Goal: Task Accomplishment & Management: Use online tool/utility

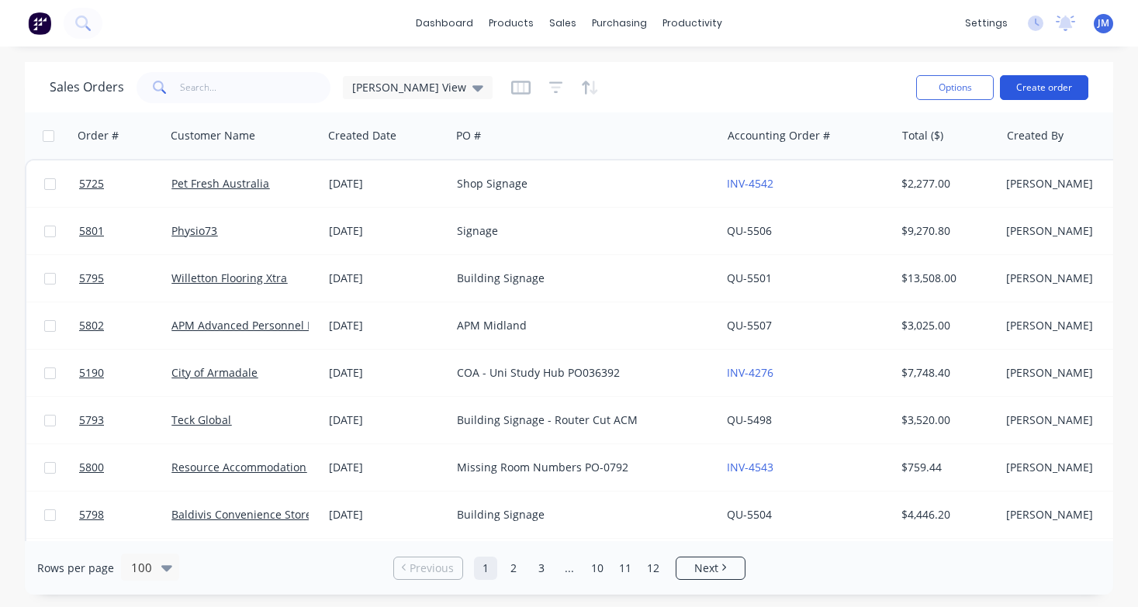
click at [1057, 85] on button "Create order" at bounding box center [1044, 87] width 88 height 25
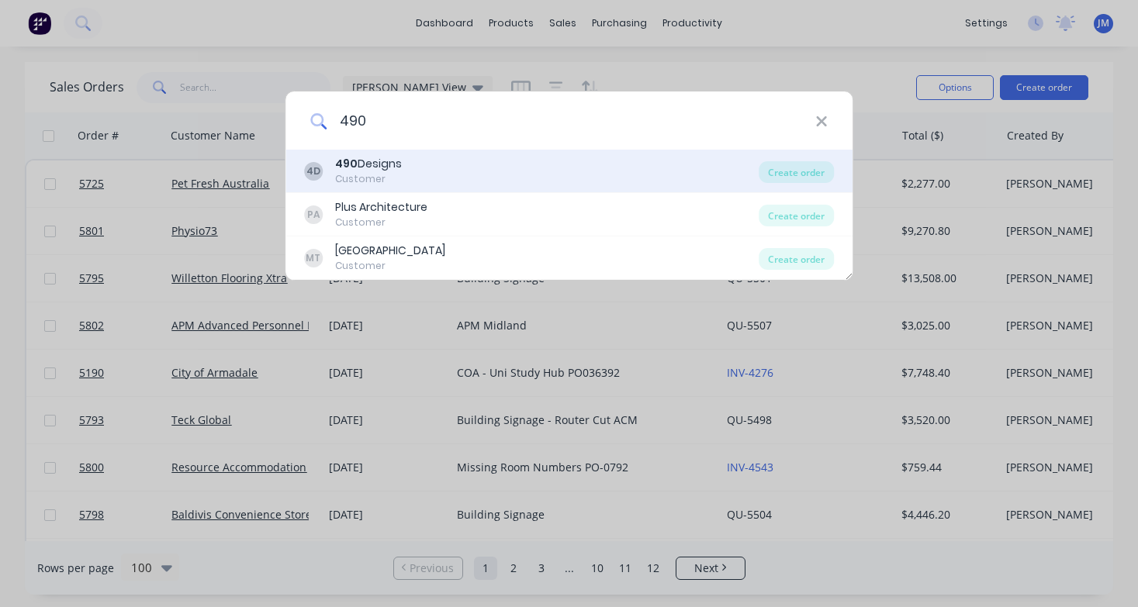
type input "490"
click at [365, 166] on div "490 Designs" at bounding box center [368, 164] width 67 height 16
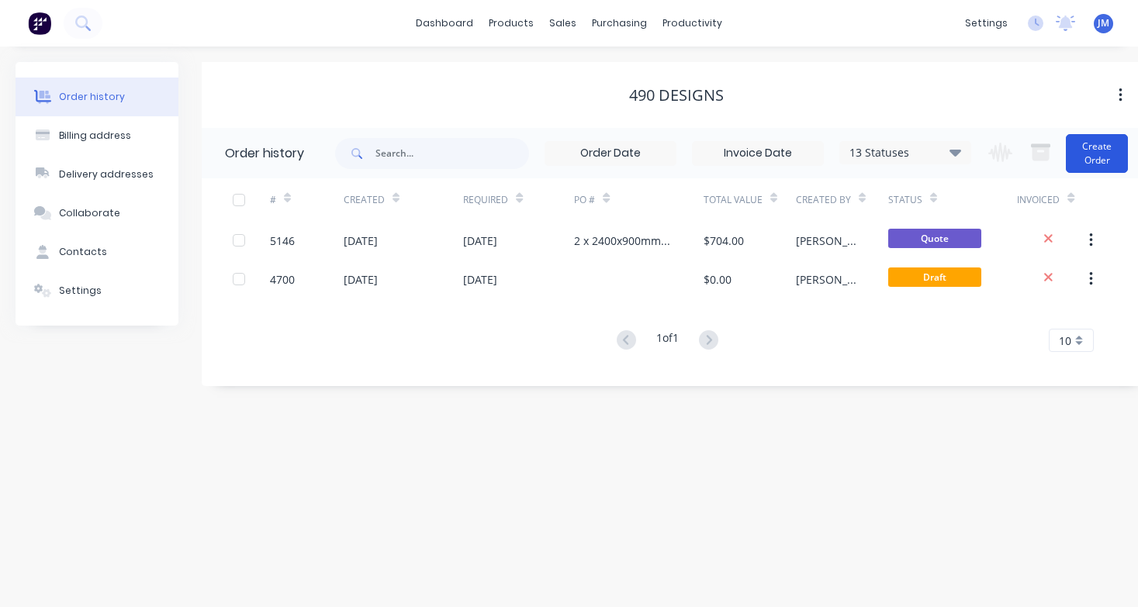
click at [1099, 162] on button "Create Order" at bounding box center [1097, 153] width 62 height 39
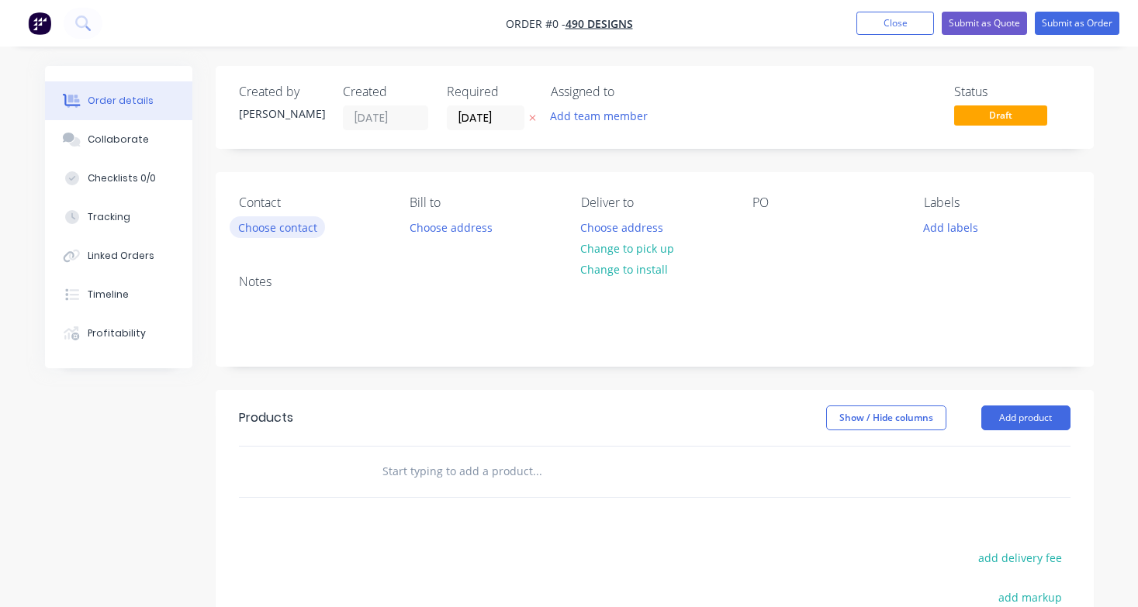
click at [296, 237] on button "Choose contact" at bounding box center [277, 226] width 95 height 21
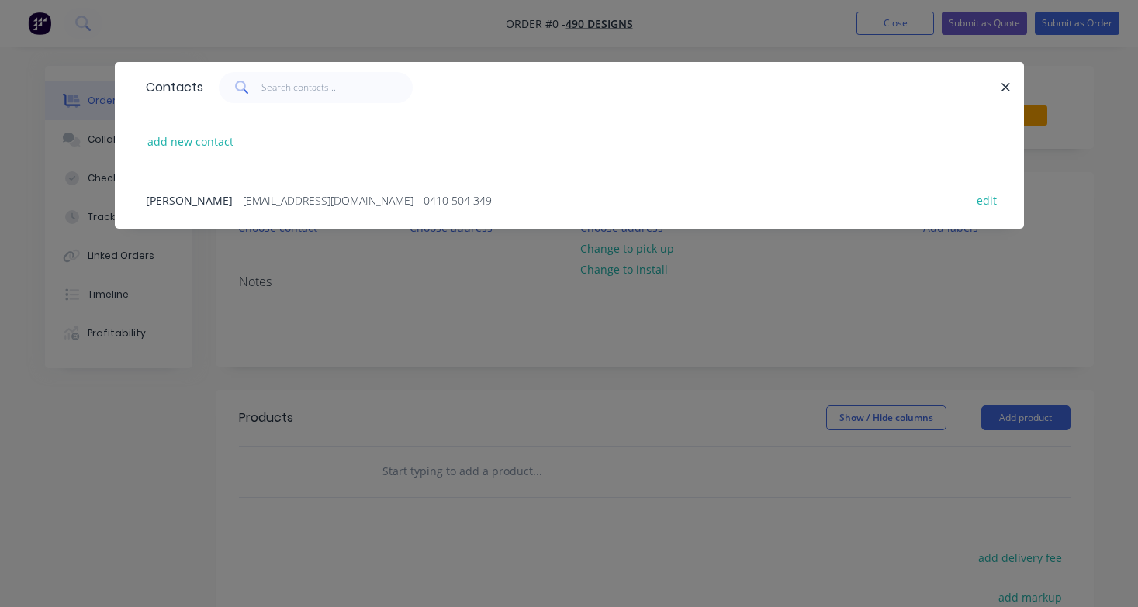
click at [245, 206] on span "- [EMAIL_ADDRESS][DOMAIN_NAME] - 0410 504 349" at bounding box center [364, 200] width 256 height 15
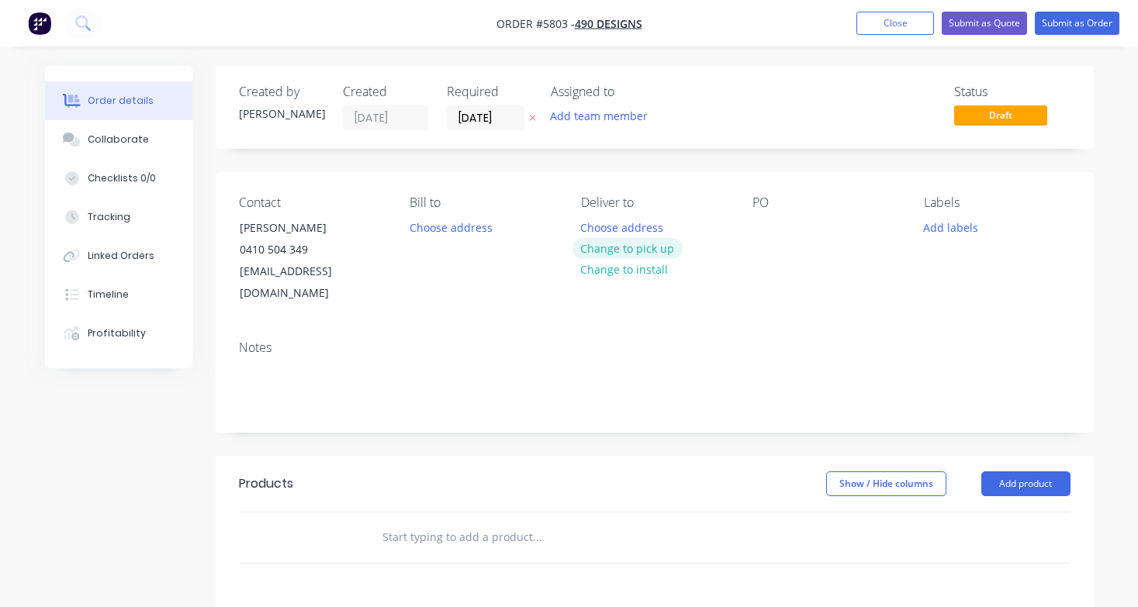
click at [660, 251] on button "Change to pick up" at bounding box center [627, 248] width 110 height 21
click at [770, 231] on div at bounding box center [764, 227] width 25 height 22
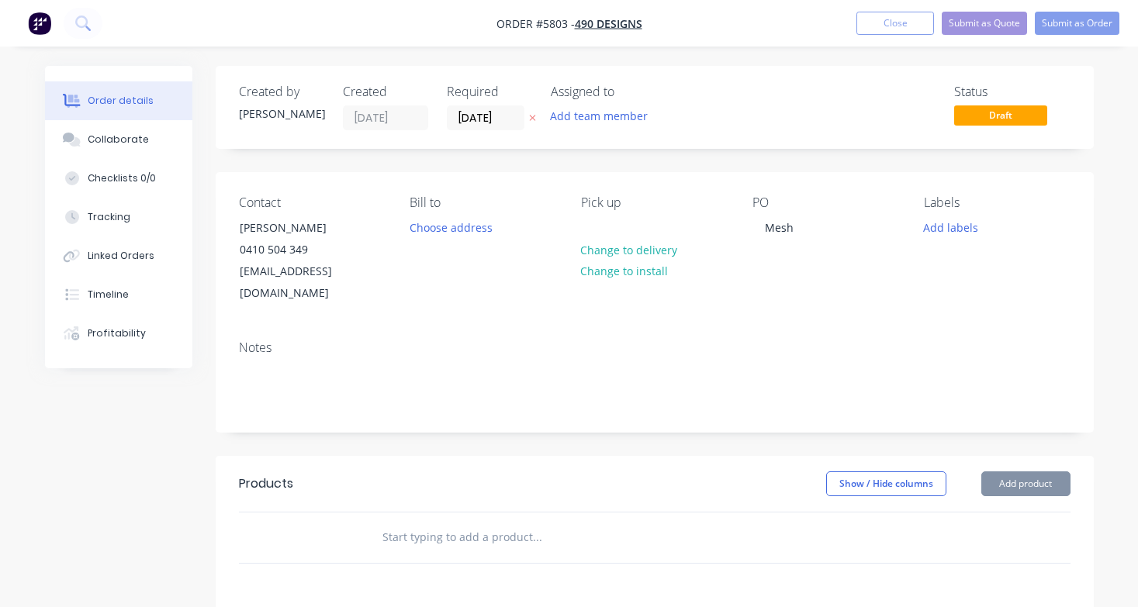
click at [479, 522] on input "text" at bounding box center [537, 537] width 310 height 31
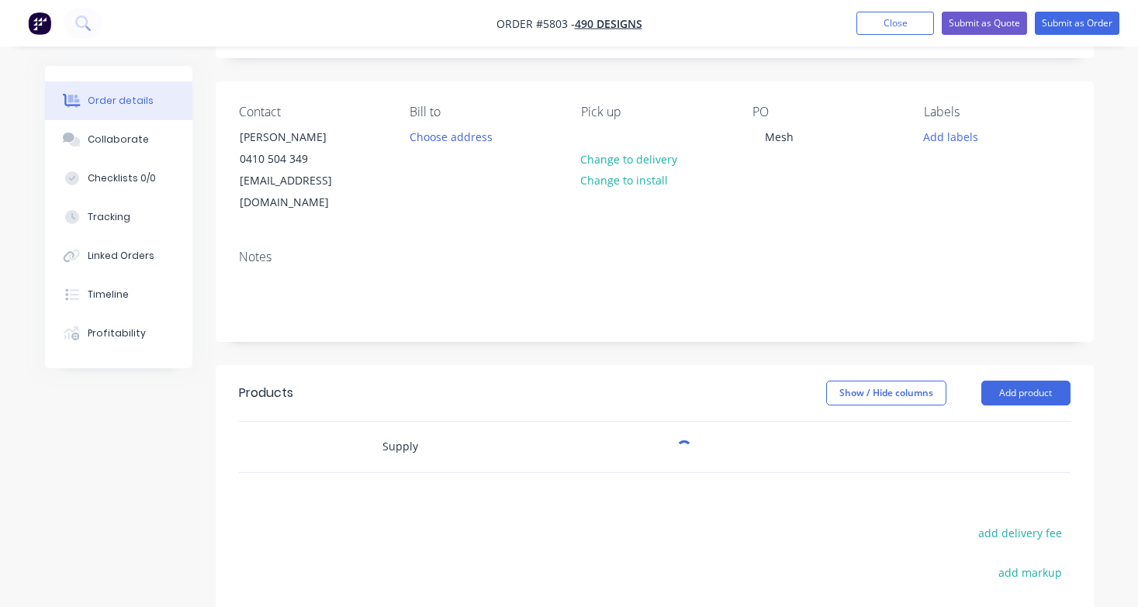
scroll to position [106, 0]
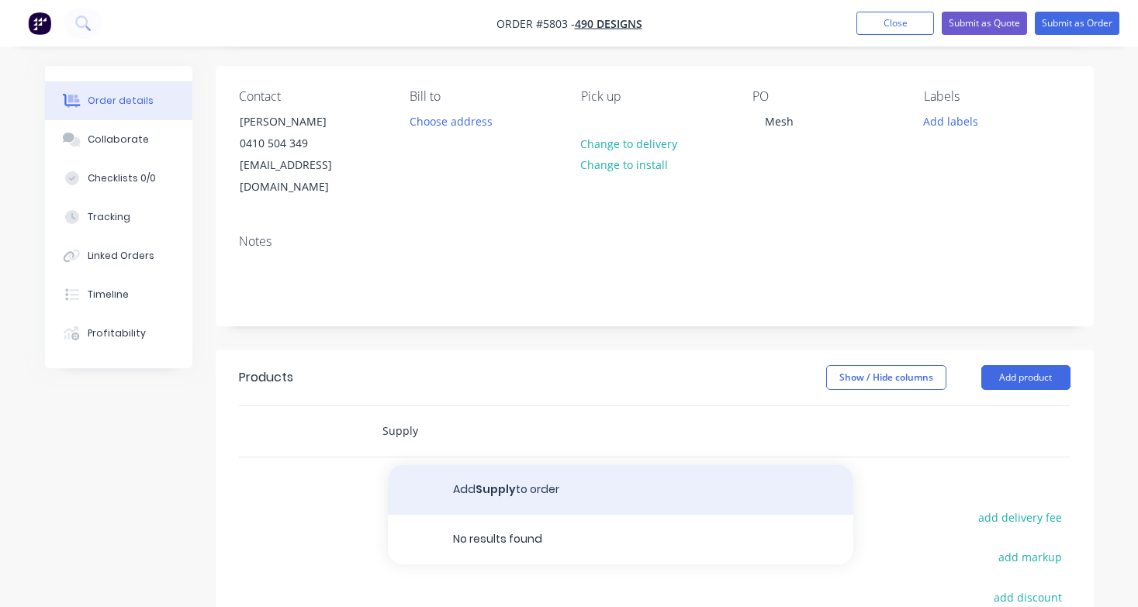
type input "Supply"
click at [500, 474] on button "Add Supply to order" at bounding box center [620, 490] width 465 height 50
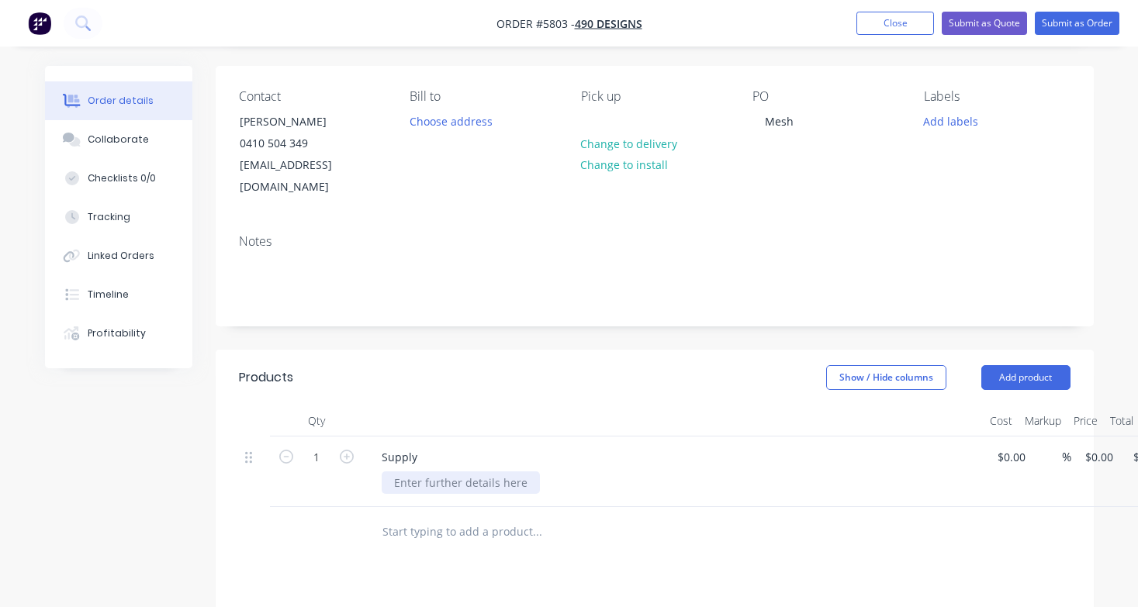
click at [441, 472] on div at bounding box center [461, 483] width 158 height 22
paste div
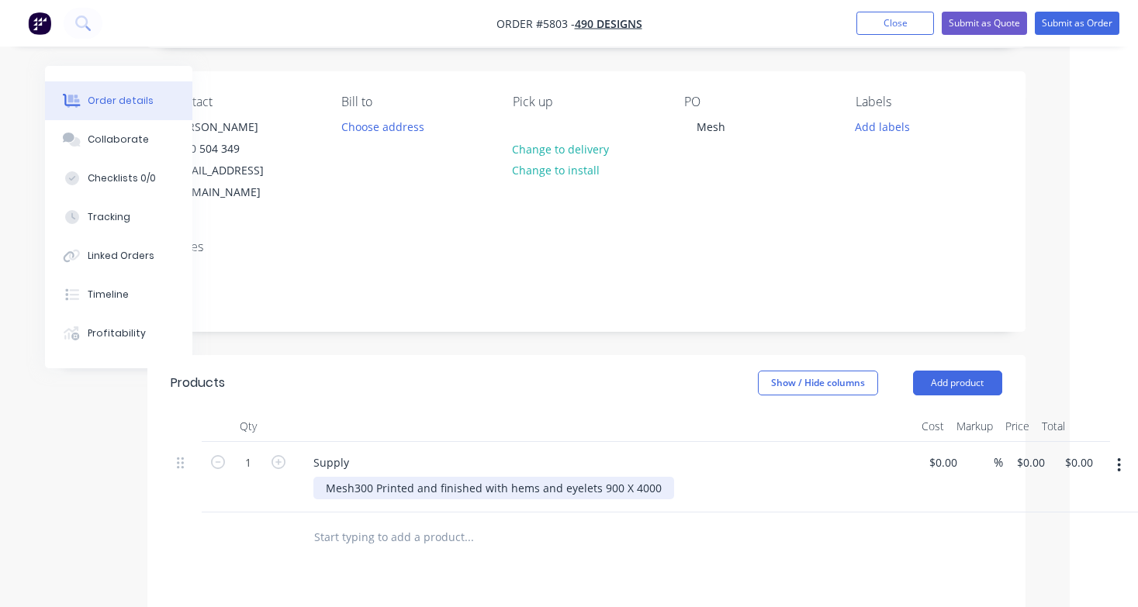
scroll to position [101, 68]
click at [1121, 458] on icon "button" at bounding box center [1119, 465] width 3 height 14
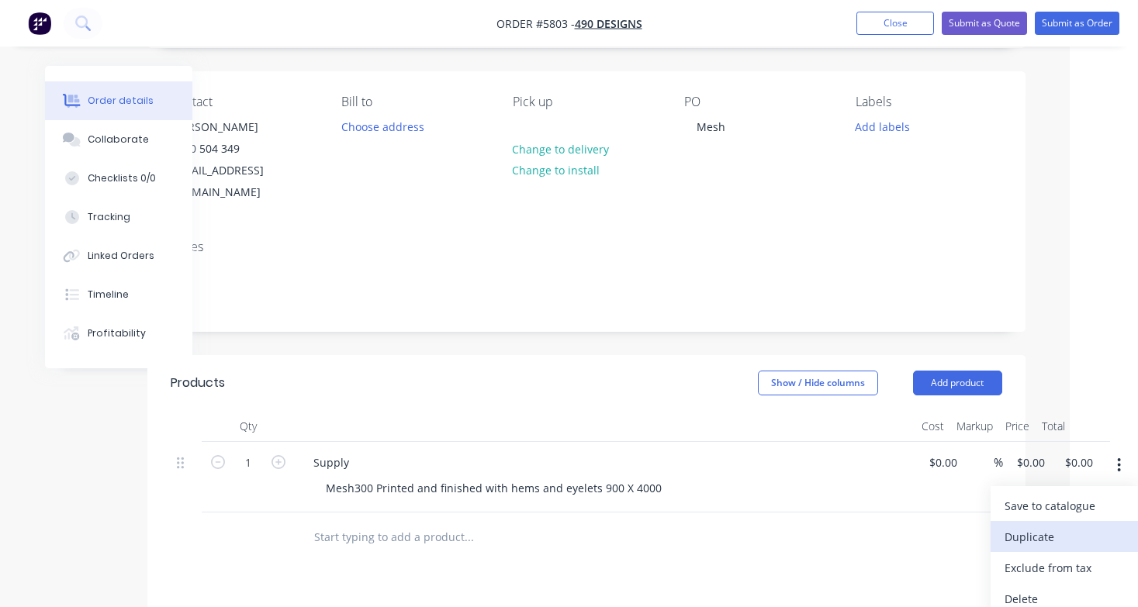
click at [1081, 526] on div "Duplicate" at bounding box center [1064, 537] width 119 height 22
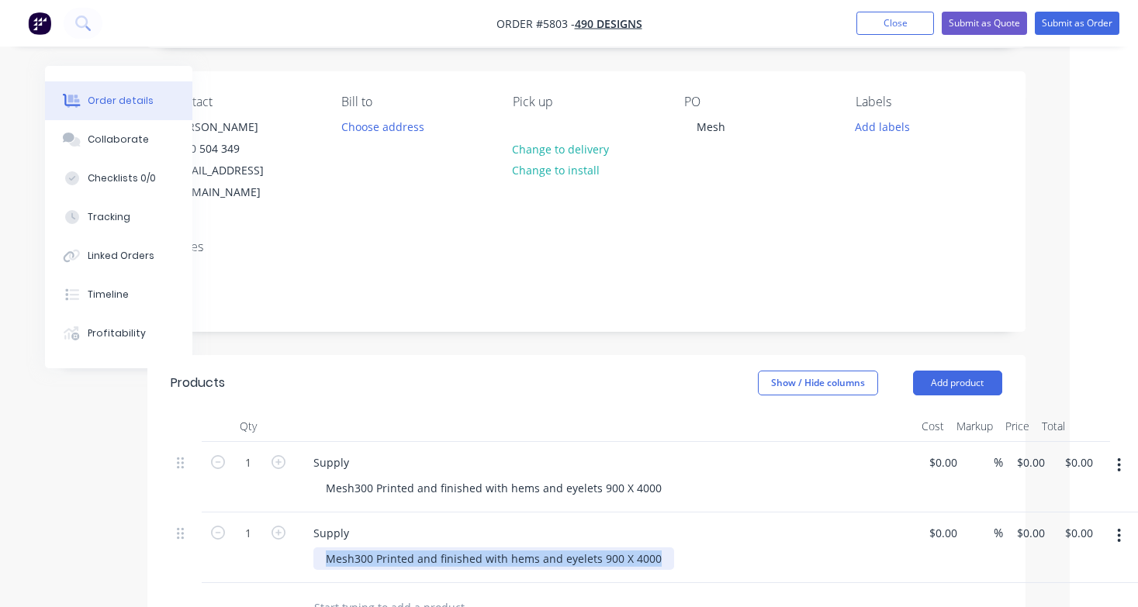
drag, startPoint x: 648, startPoint y: 536, endPoint x: 267, endPoint y: 537, distance: 381.7
click at [267, 537] on div "1 Supply Mesh300 Printed and finished with hems and eyelets 900 X 4000 $0.00 $0…" at bounding box center [587, 548] width 832 height 71
paste div
drag, startPoint x: 251, startPoint y: 444, endPoint x: 236, endPoint y: 444, distance: 15.5
click at [236, 451] on input "1" at bounding box center [248, 462] width 40 height 23
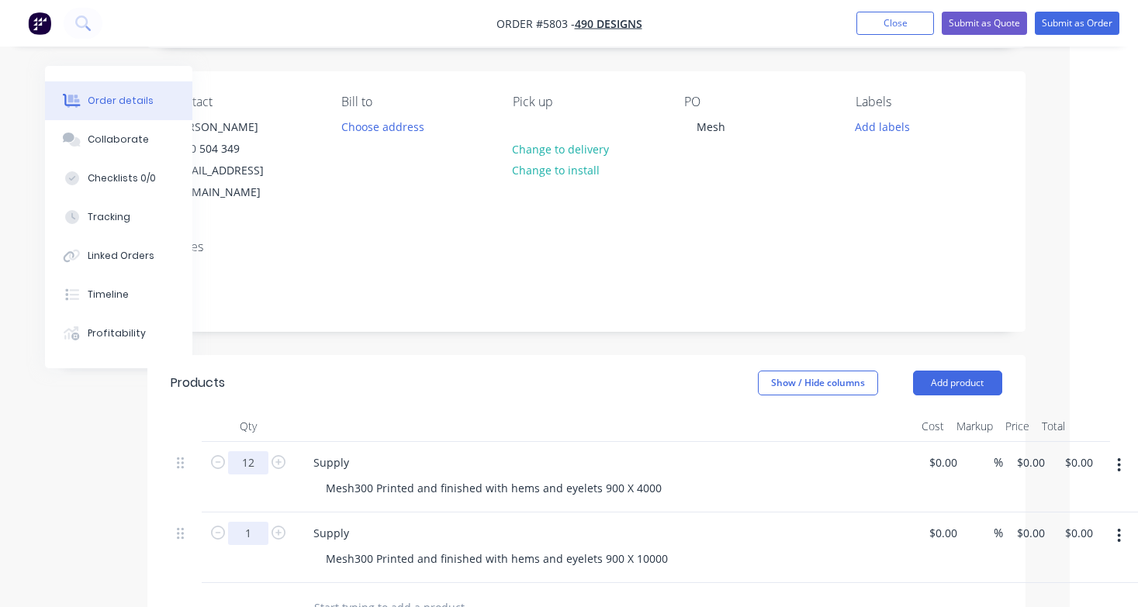
type input "12"
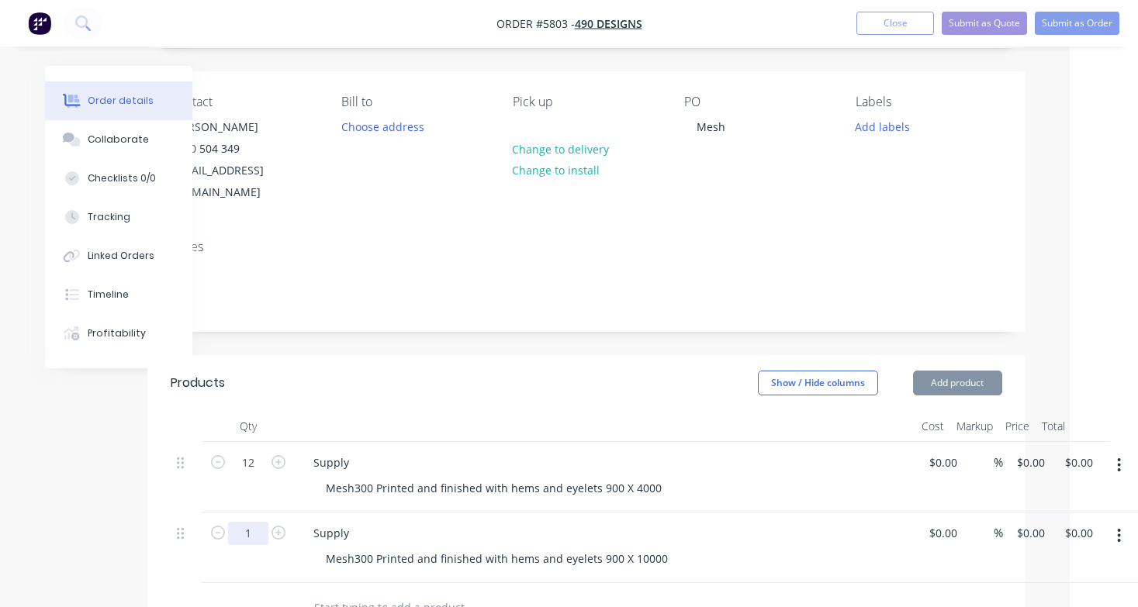
drag, startPoint x: 251, startPoint y: 510, endPoint x: 207, endPoint y: 510, distance: 44.2
click at [209, 521] on form "1" at bounding box center [248, 532] width 81 height 23
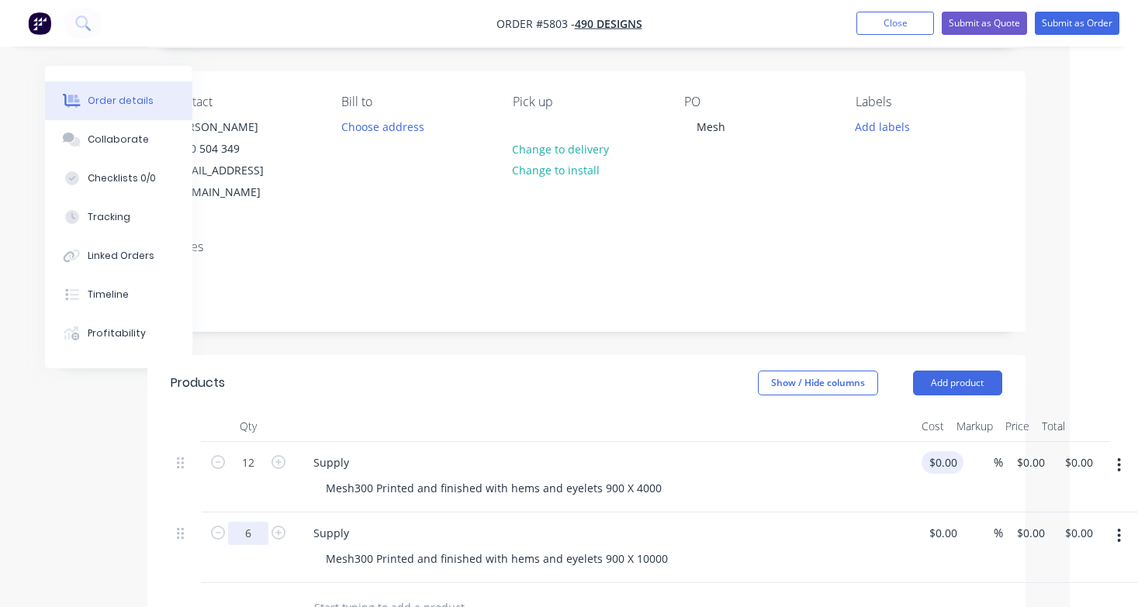
type input "6"
click at [943, 451] on input "$0.00" at bounding box center [946, 462] width 36 height 22
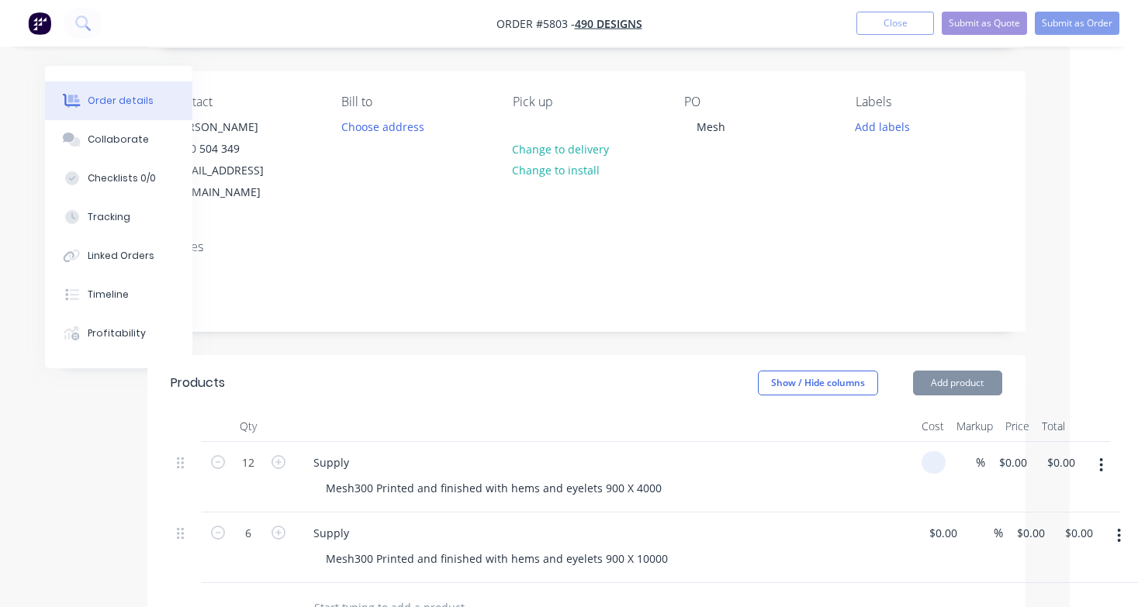
click at [943, 451] on input at bounding box center [937, 462] width 18 height 22
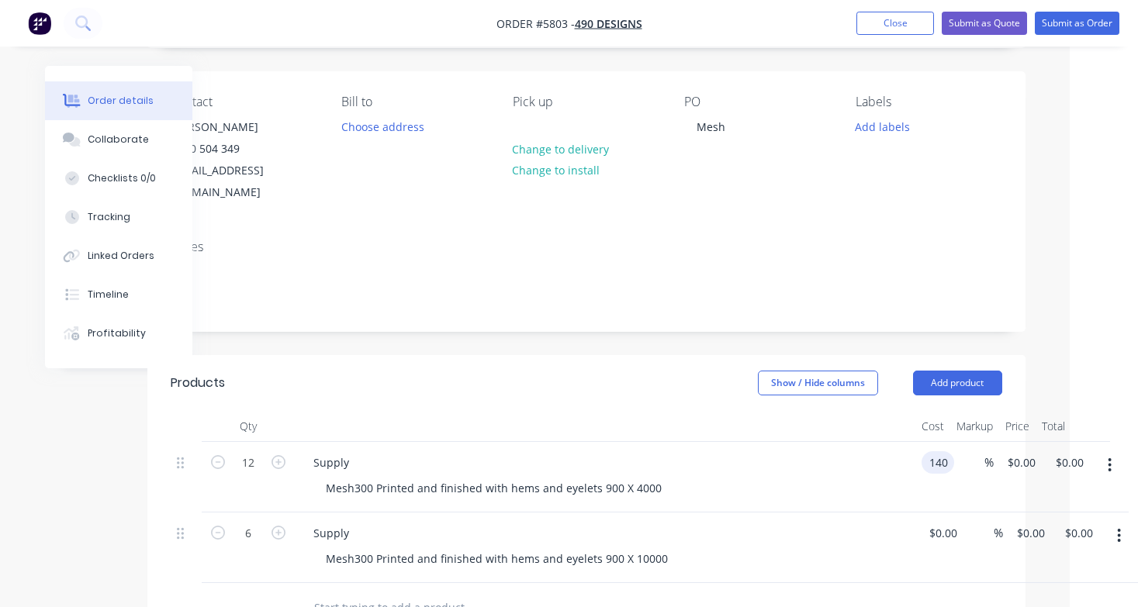
type input "$140.00"
type input "$1,680.00"
click at [844, 522] on div "Supply" at bounding box center [605, 533] width 608 height 22
click at [940, 522] on input at bounding box center [937, 533] width 18 height 22
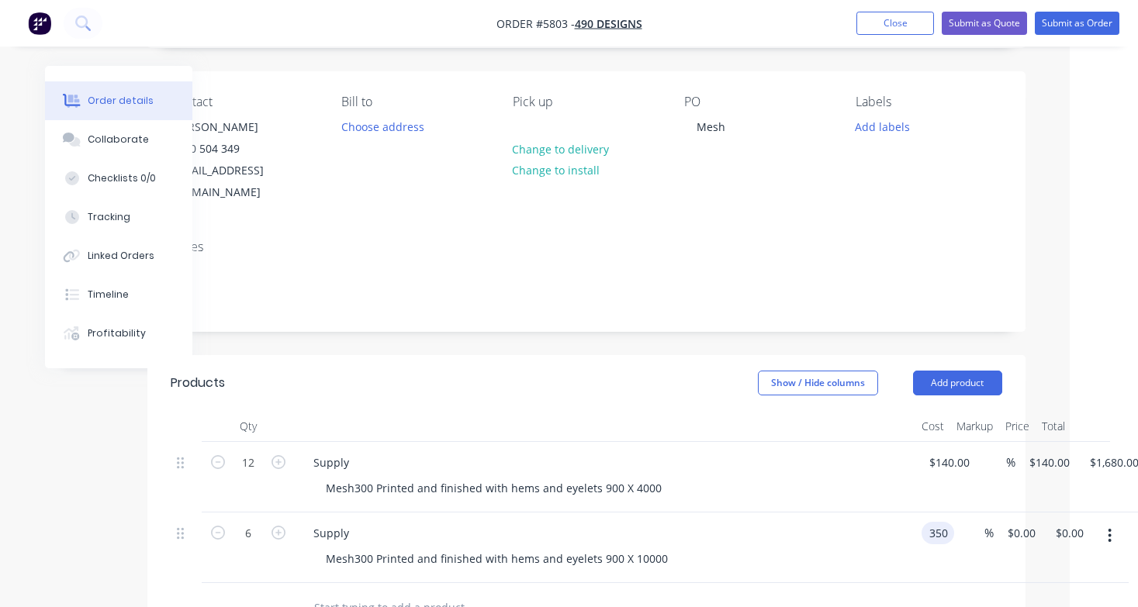
type input "$350.00"
type input "$2,100.00"
click at [882, 548] on div "Mesh300 Printed and finished with hems and eyelets 900 X 10000" at bounding box center [611, 559] width 596 height 22
click at [849, 480] on div "Supply Mesh300 Printed and finished with hems and eyelets 900 X 4000" at bounding box center [605, 477] width 621 height 71
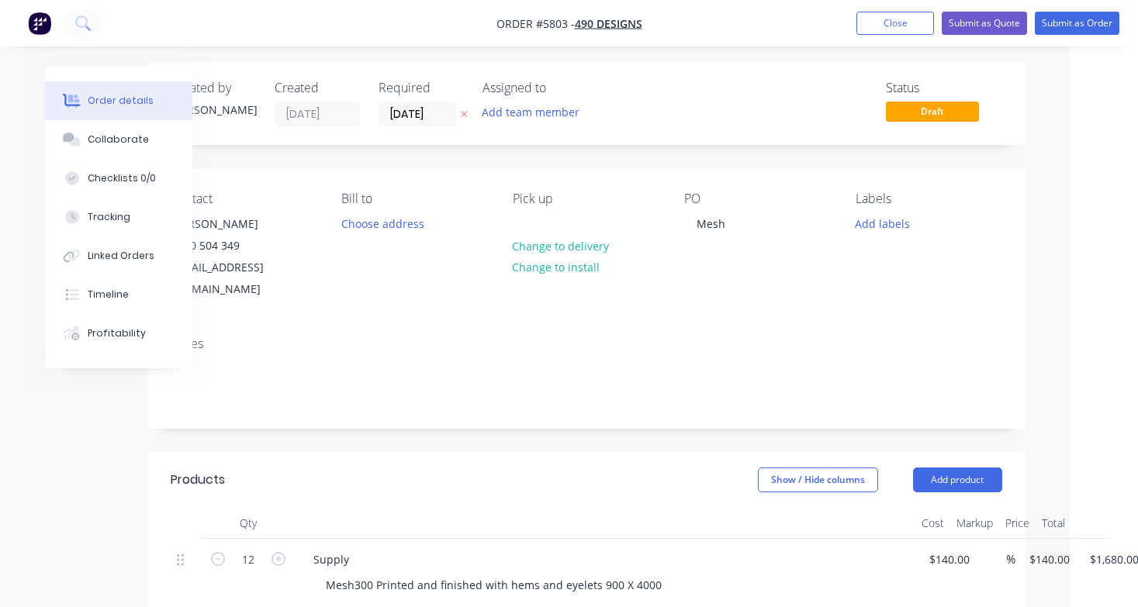
scroll to position [0, 68]
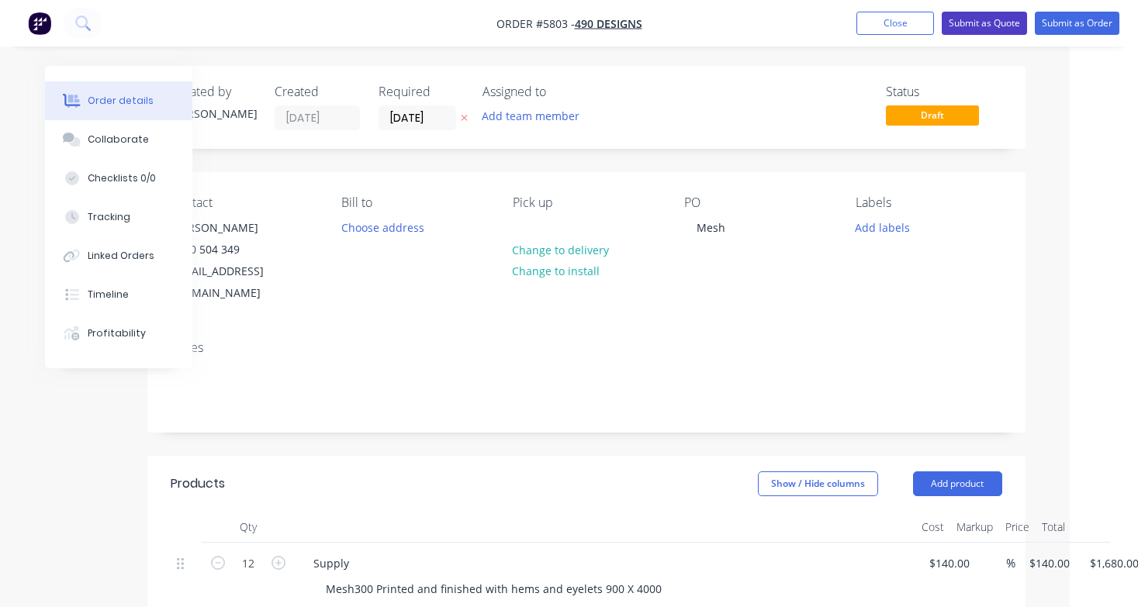
click at [977, 33] on button "Submit as Quote" at bounding box center [984, 23] width 85 height 23
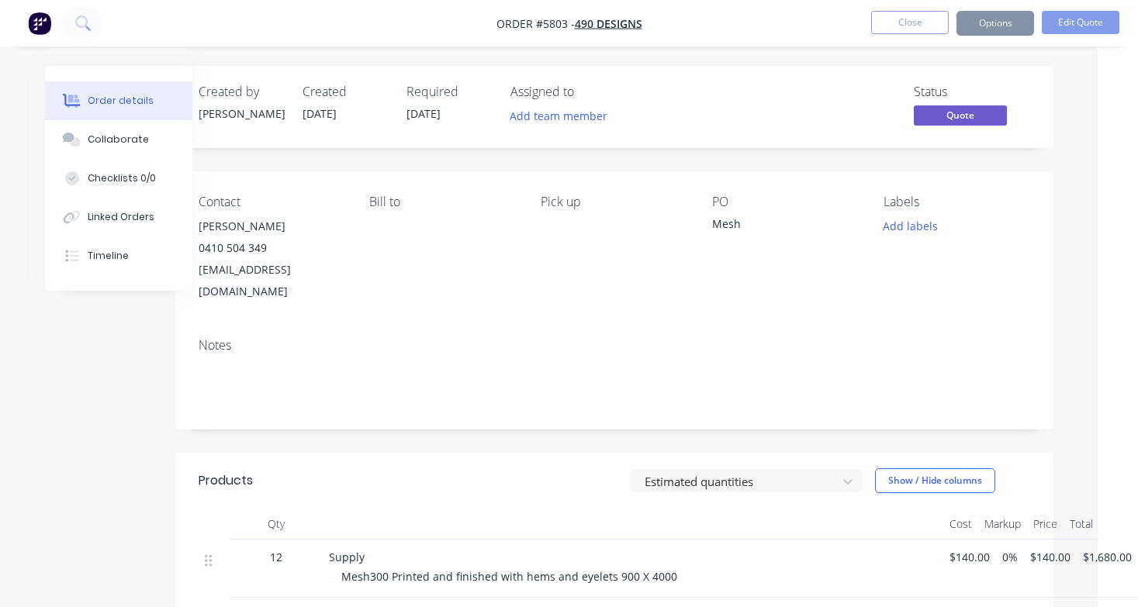
scroll to position [0, 0]
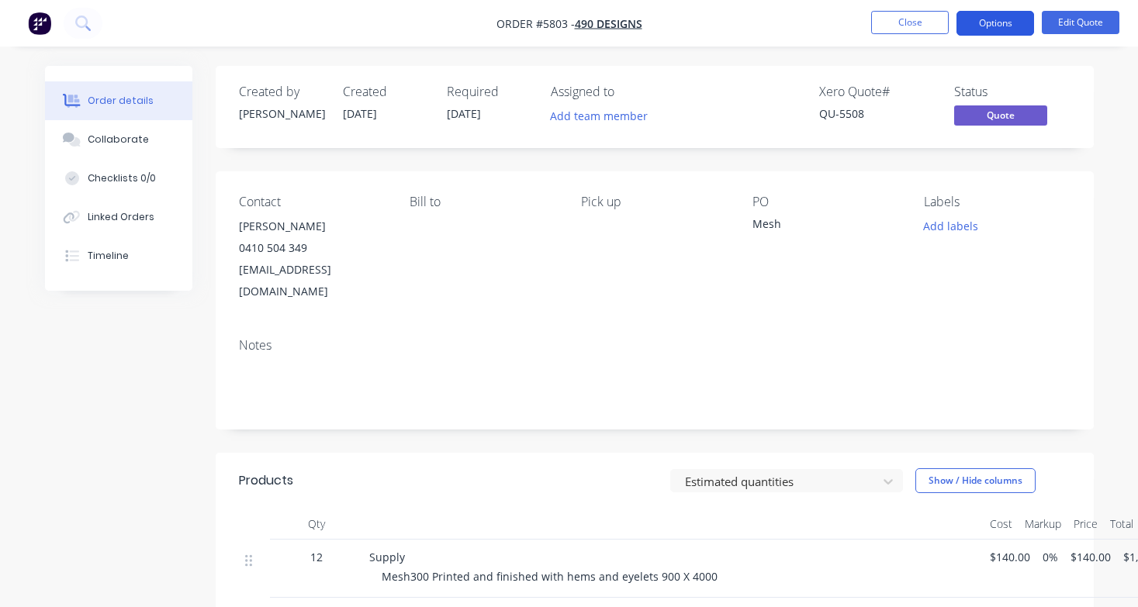
click at [984, 30] on button "Options" at bounding box center [995, 23] width 78 height 25
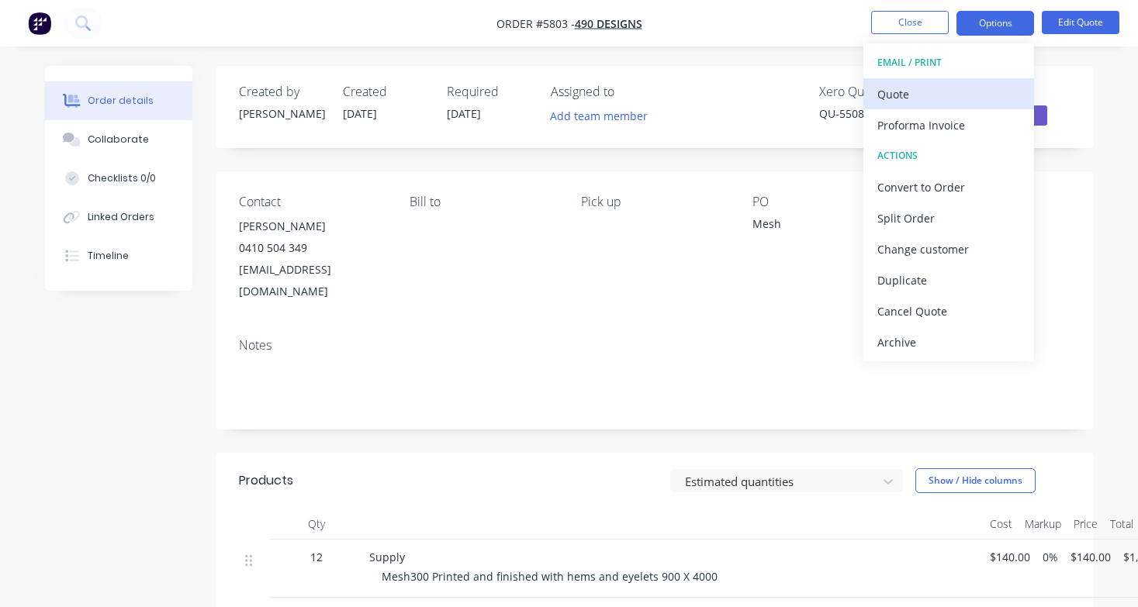
click at [972, 89] on div "Quote" at bounding box center [948, 94] width 143 height 22
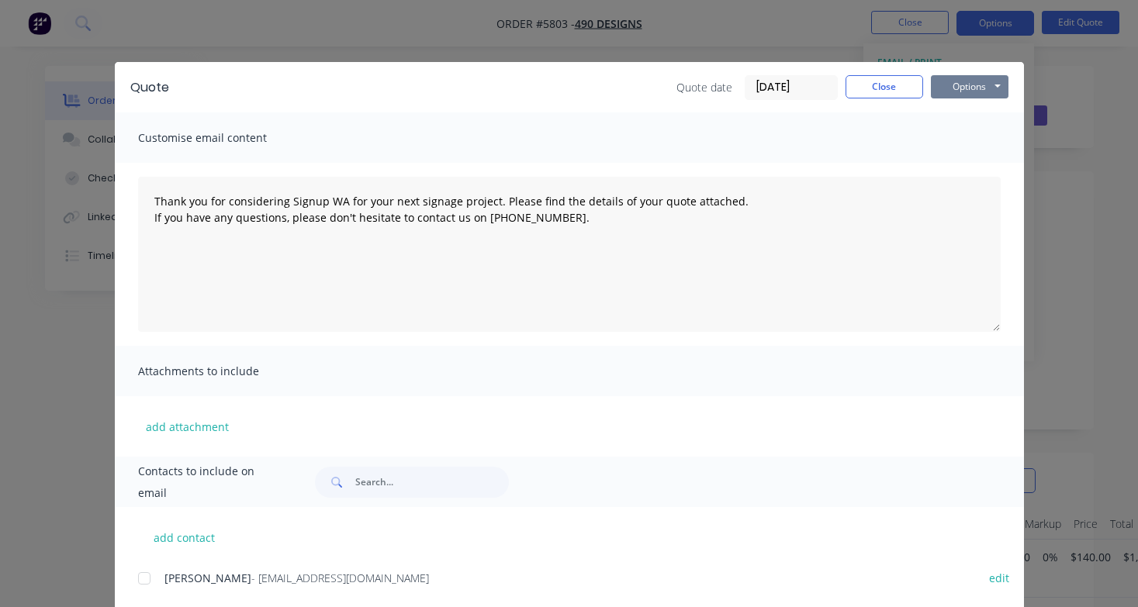
click at [981, 84] on button "Options" at bounding box center [970, 86] width 78 height 23
click at [982, 137] on button "Print" at bounding box center [980, 140] width 99 height 26
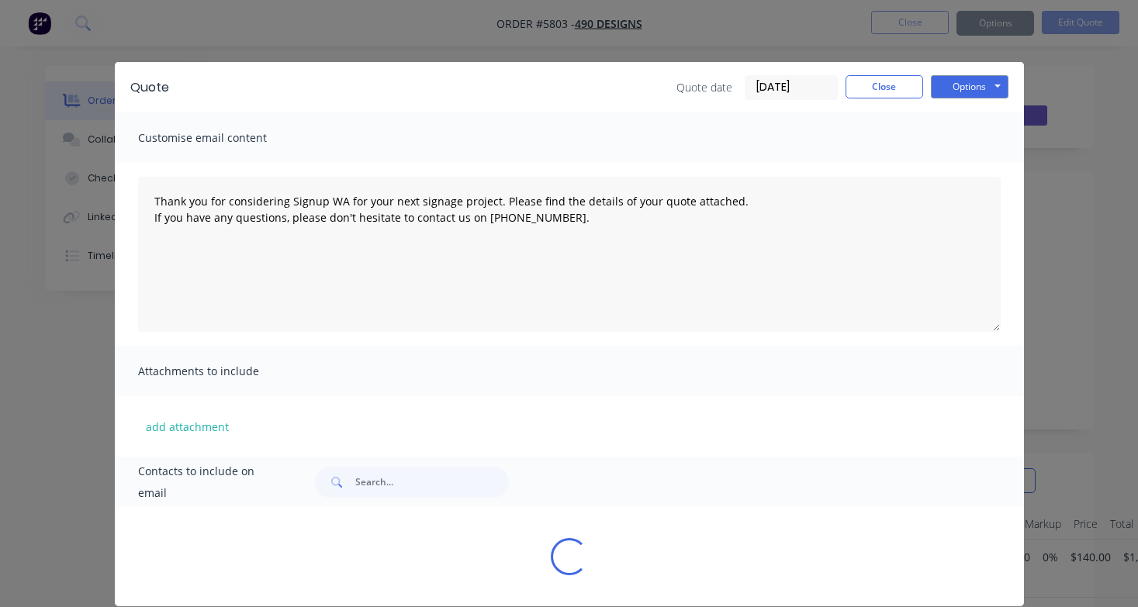
type textarea "Thank you for considering Signup WA for your next signage project. Please find …"
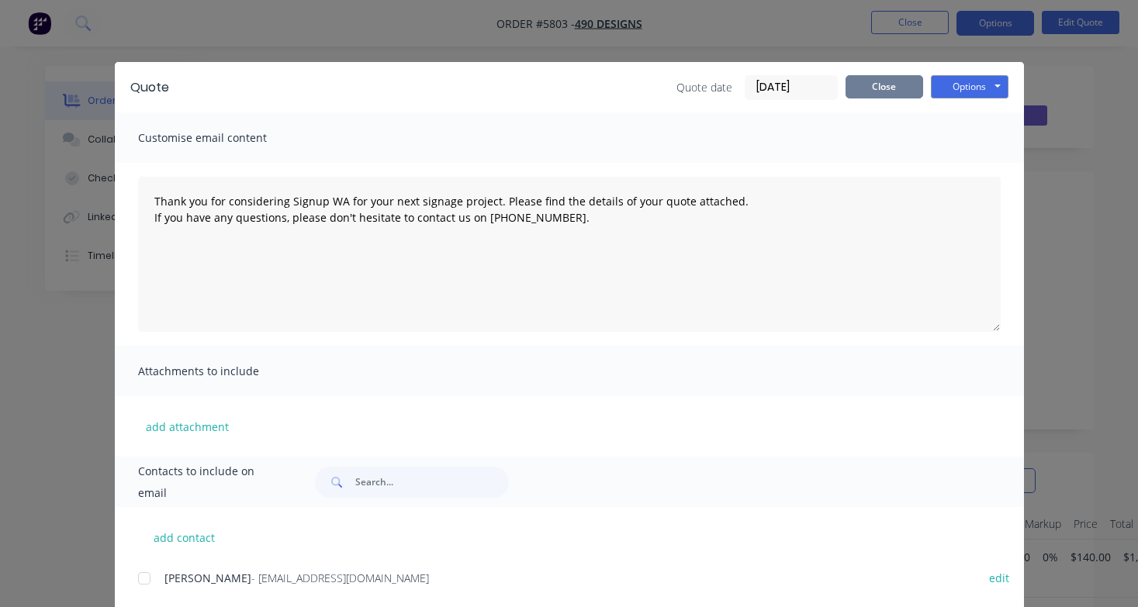
click at [892, 89] on button "Close" at bounding box center [885, 86] width 78 height 23
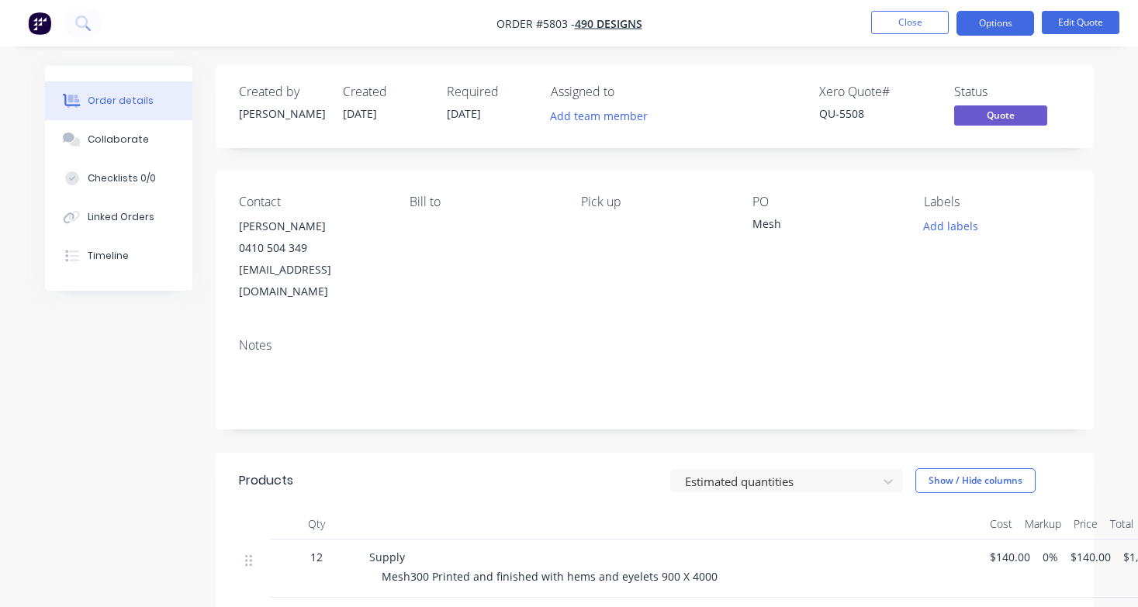
click at [897, 38] on nav "Order #5803 - 490 Designs Close Options Edit Quote" at bounding box center [569, 23] width 1138 height 47
click at [891, 23] on button "Close" at bounding box center [910, 22] width 78 height 23
